Goal: Information Seeking & Learning: Learn about a topic

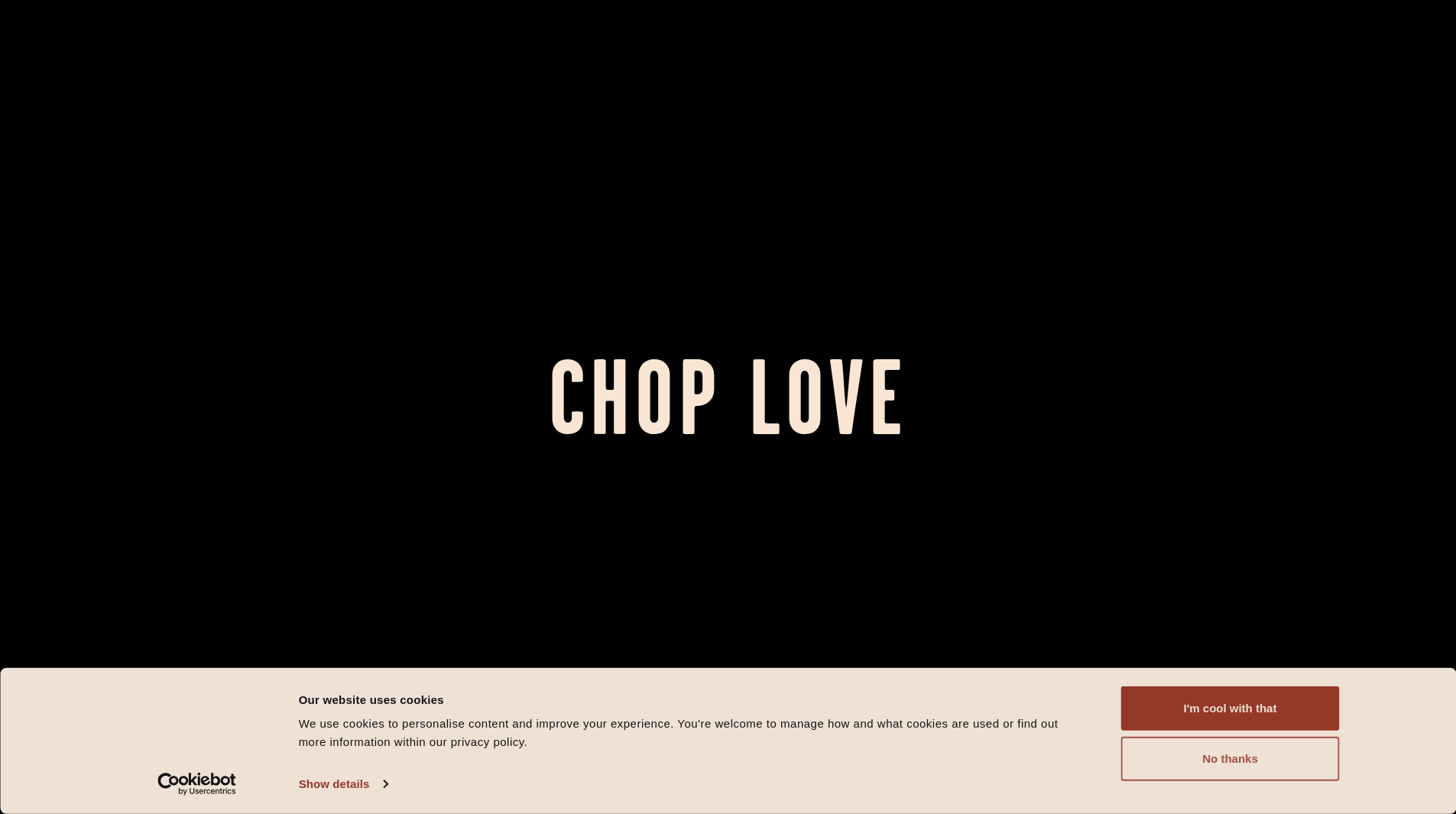
click at [1245, 760] on button "No thanks" at bounding box center [1230, 759] width 218 height 44
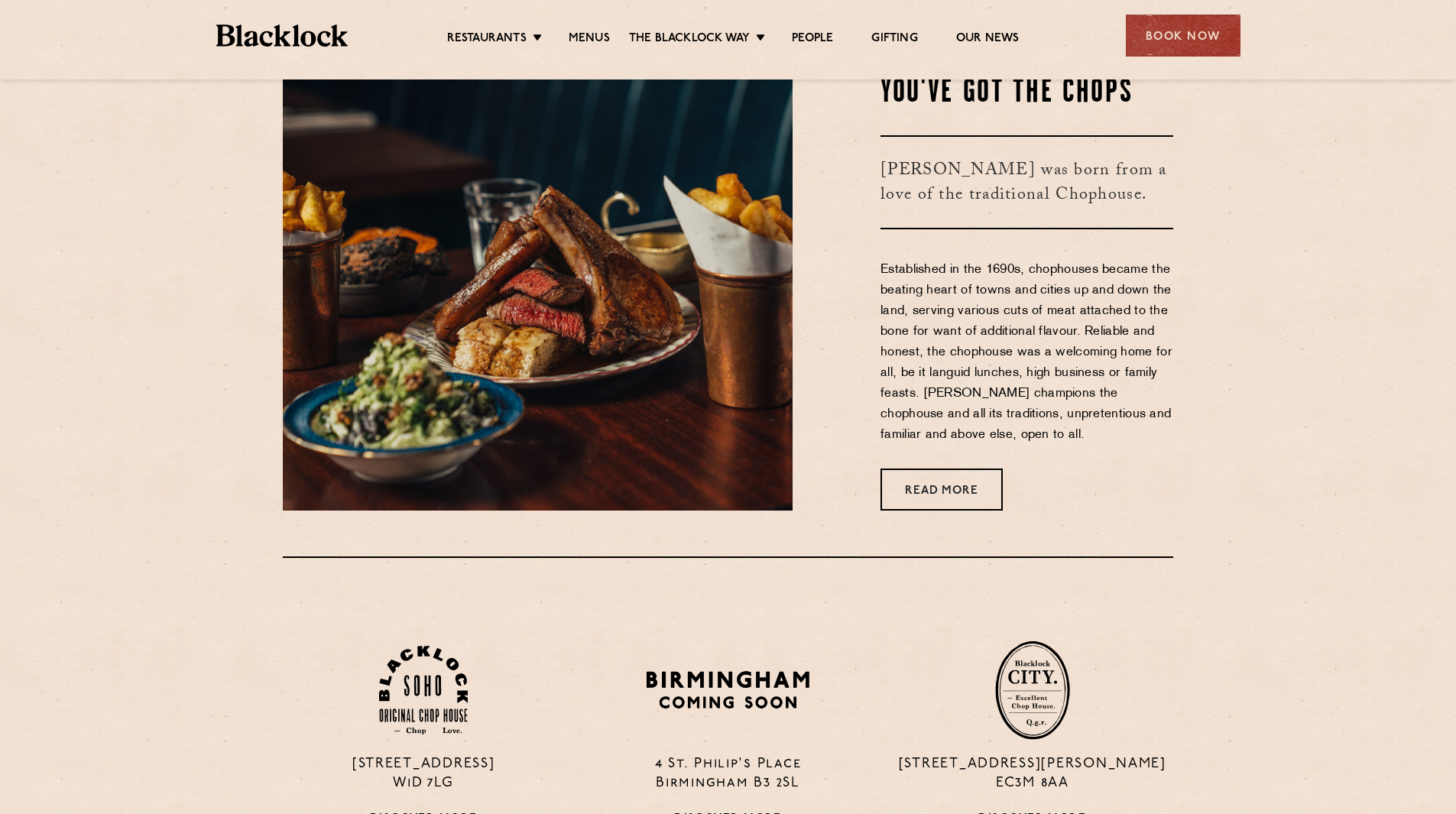
scroll to position [917, 0]
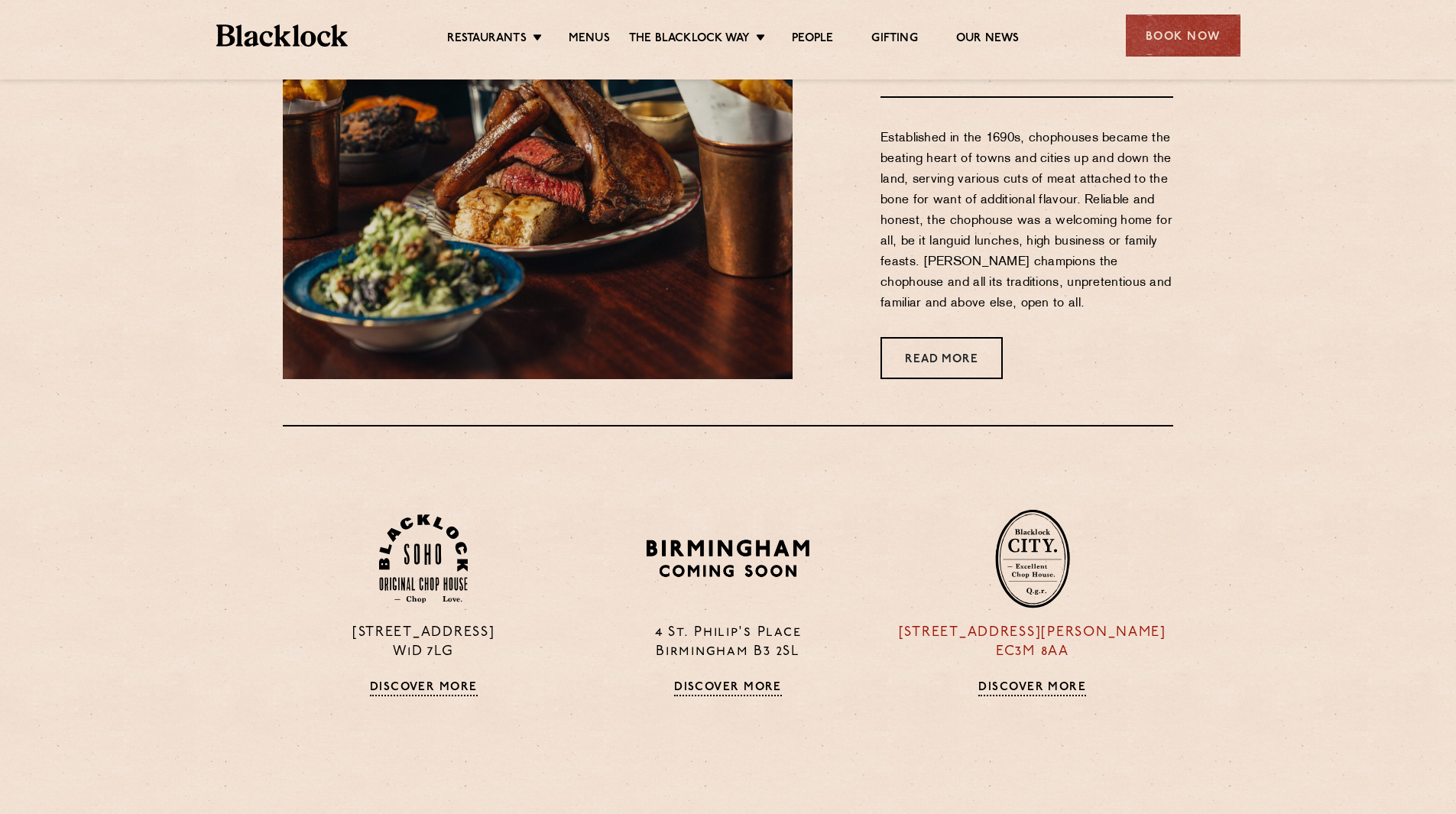
click at [1039, 568] on img at bounding box center [1032, 559] width 75 height 100
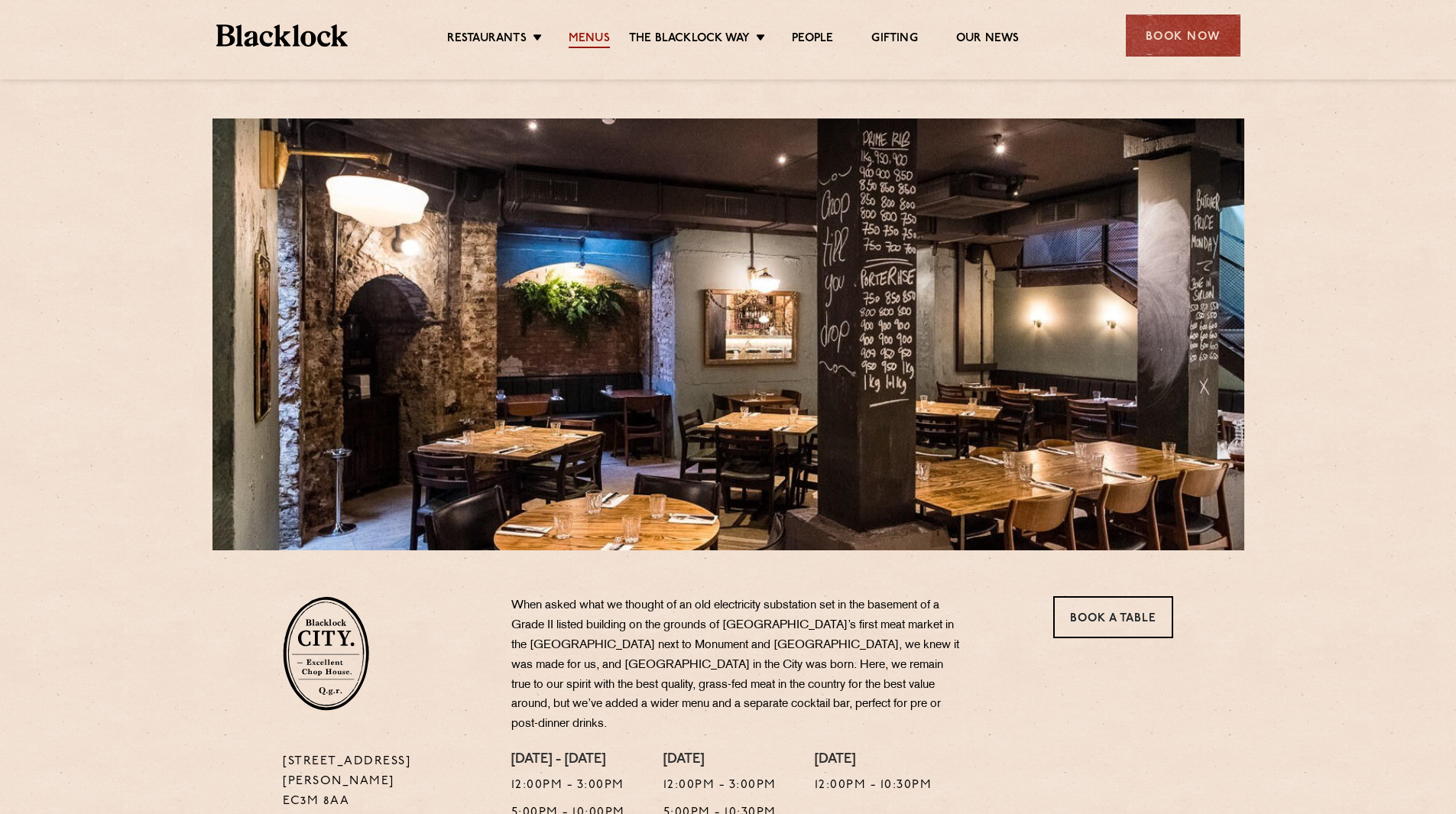
click at [592, 36] on link "Menus" at bounding box center [589, 40] width 41 height 17
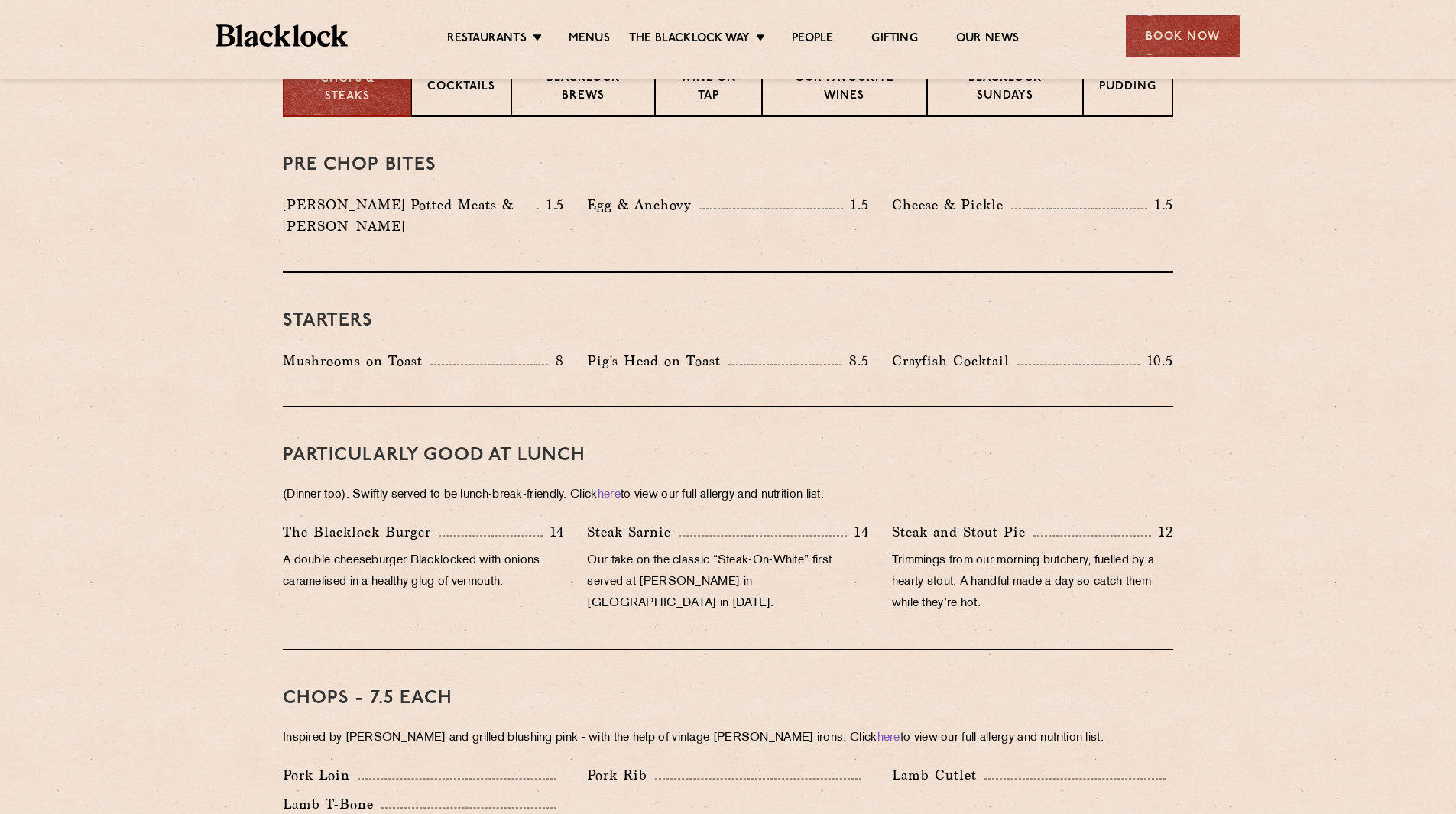
scroll to position [382, 0]
